Goal: Find contact information: Find contact information

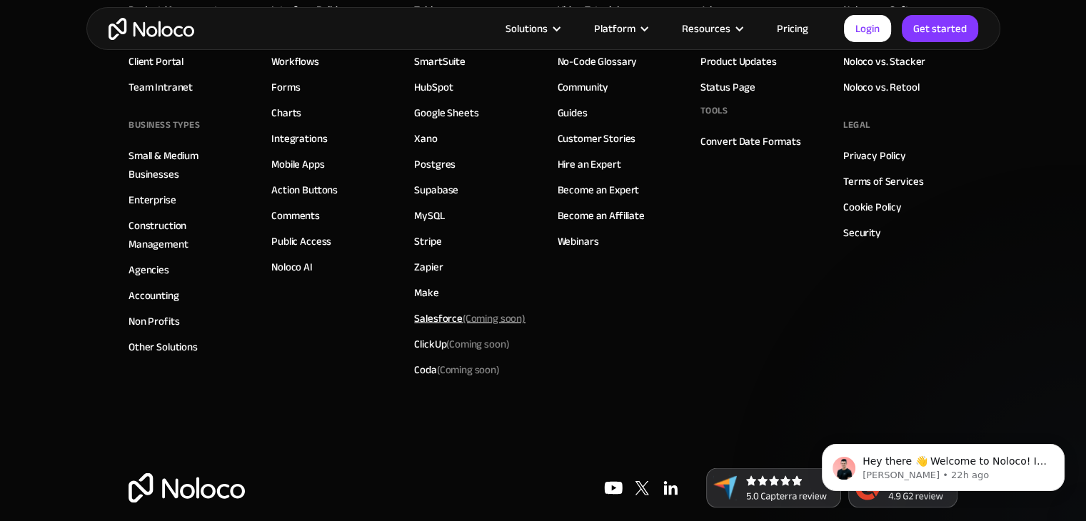
scroll to position [8212, 0]
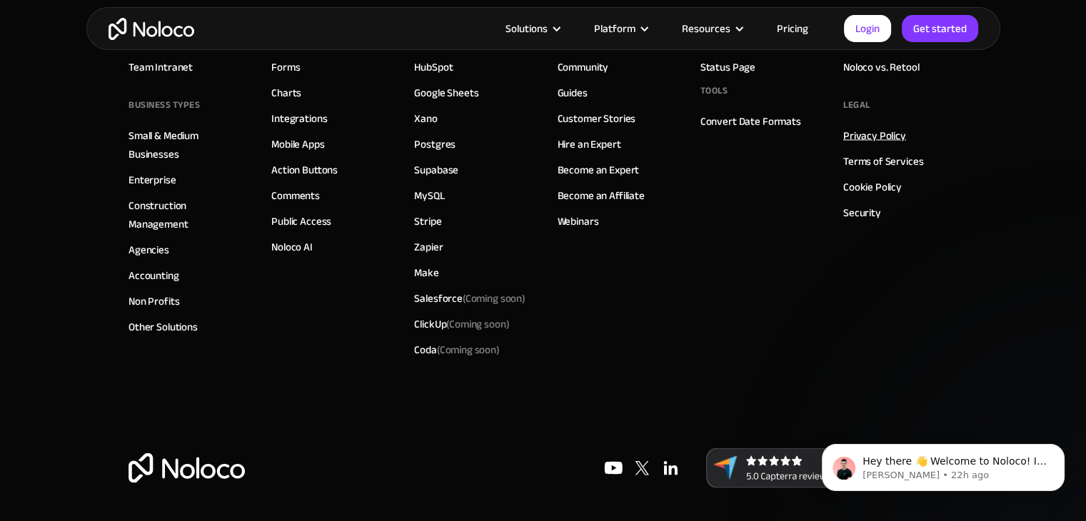
click at [879, 128] on link "Privacy Policy" at bounding box center [874, 135] width 63 height 19
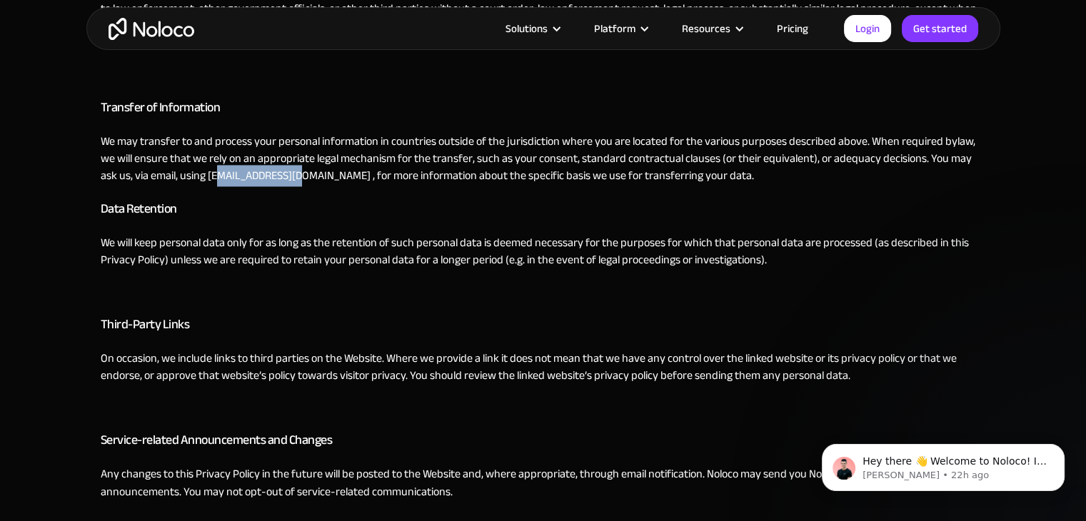
drag, startPoint x: 261, startPoint y: 176, endPoint x: 186, endPoint y: 173, distance: 75.0
click at [186, 173] on p "We may transfer to and process your personal information in countries outside o…" at bounding box center [543, 158] width 885 height 51
drag, startPoint x: 171, startPoint y: 173, endPoint x: 262, endPoint y: 183, distance: 91.2
click at [262, 183] on p "We may transfer to and process your personal information in countries outside o…" at bounding box center [543, 158] width 885 height 51
copy p "[EMAIL_ADDRESS][DOMAIN_NAME]"
